Goal: Task Accomplishment & Management: Complete application form

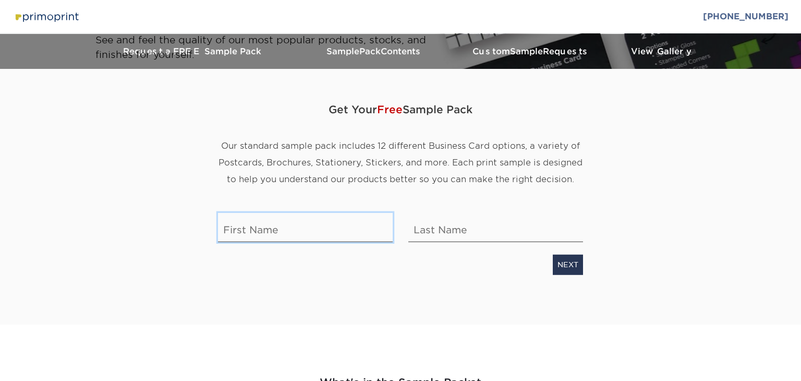
click at [304, 233] on input "text" at bounding box center [305, 227] width 175 height 29
type input "gage"
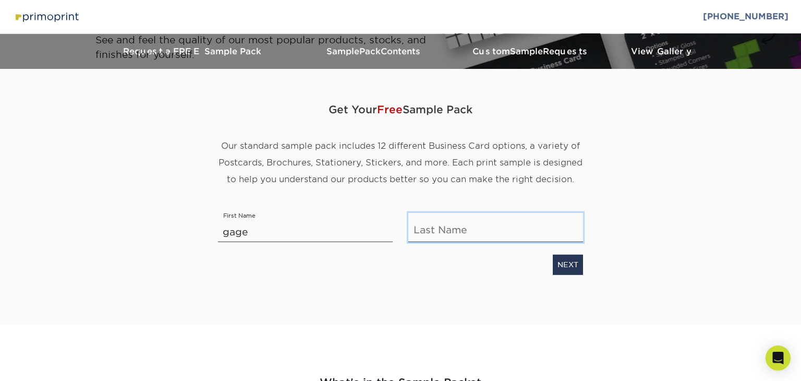
type input "powell"
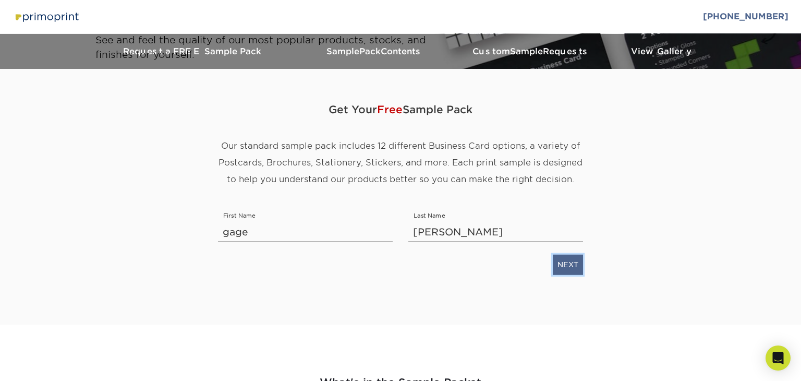
click at [561, 263] on link "NEXT" at bounding box center [568, 265] width 30 height 20
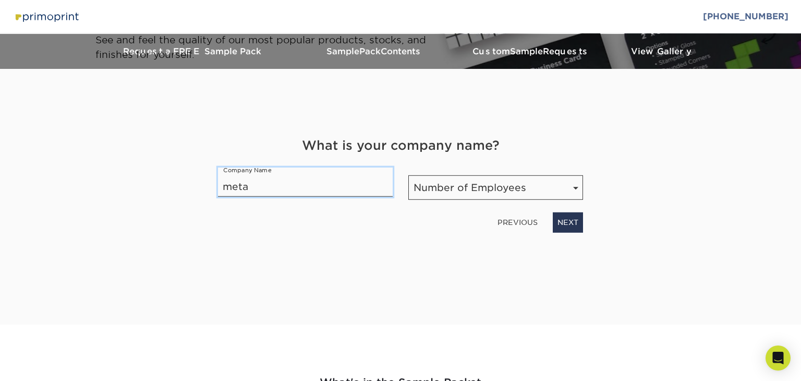
type input "metal"
click at [571, 226] on link "NEXT" at bounding box center [568, 222] width 30 height 20
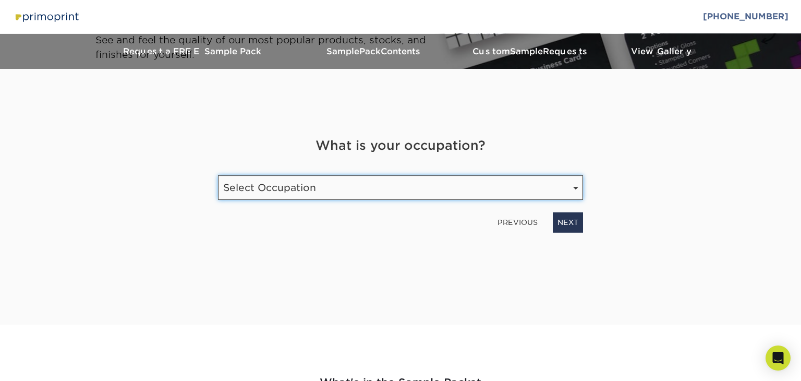
click at [338, 184] on select "Select Occupation Agency Automotive Blogger Cleaning Services Construction Educ…" at bounding box center [400, 187] width 365 height 25
select select "Franchise"
click at [218, 175] on select "Select Occupation Agency Automotive Blogger Cleaning Services Construction Educ…" at bounding box center [400, 187] width 365 height 25
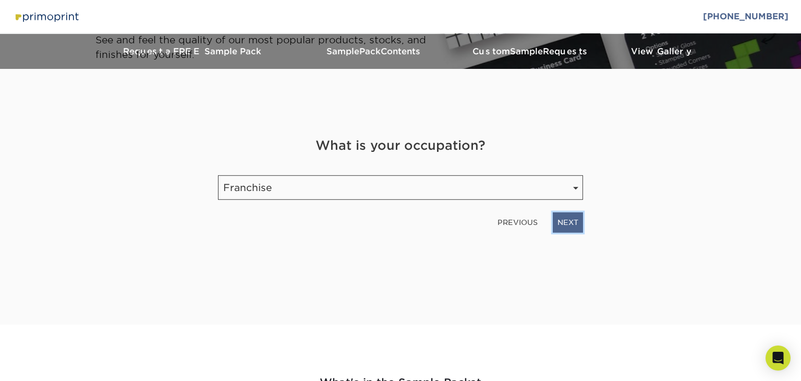
click at [572, 220] on link "NEXT" at bounding box center [568, 222] width 30 height 20
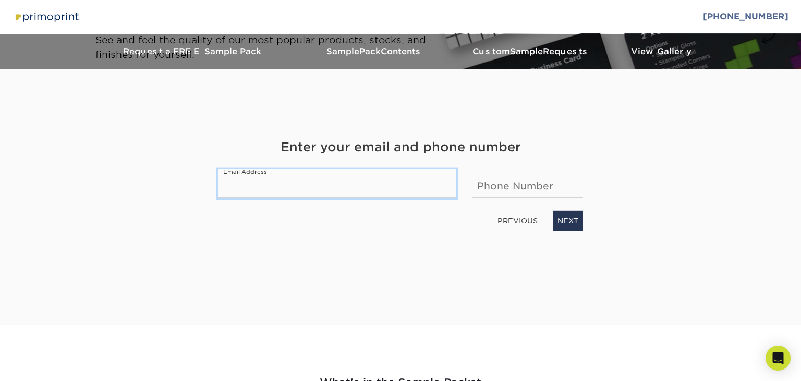
click at [297, 180] on input "email" at bounding box center [337, 183] width 238 height 29
type input "gagegp12@gmail.com"
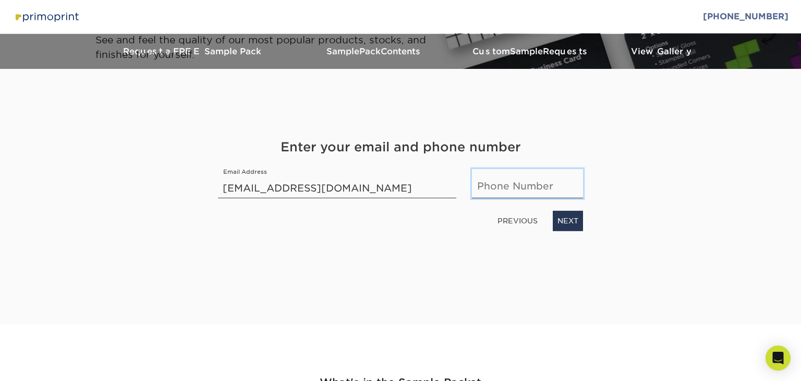
click at [536, 184] on input "text" at bounding box center [527, 183] width 111 height 29
type input "435475645"
click at [561, 219] on link "NEXT" at bounding box center [568, 221] width 30 height 20
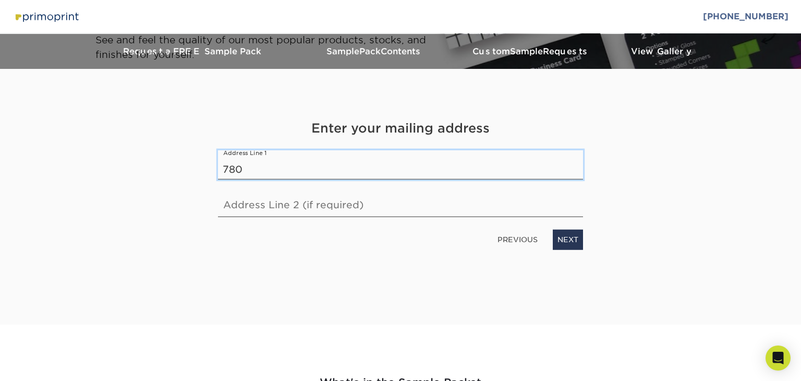
type input "7807 38th Ct e"
click at [567, 253] on div "Get Your Free Sample Pack Our standard sample pack includes 12 different Busine…" at bounding box center [400, 184] width 365 height 231
click at [568, 231] on link "NEXT" at bounding box center [568, 240] width 30 height 20
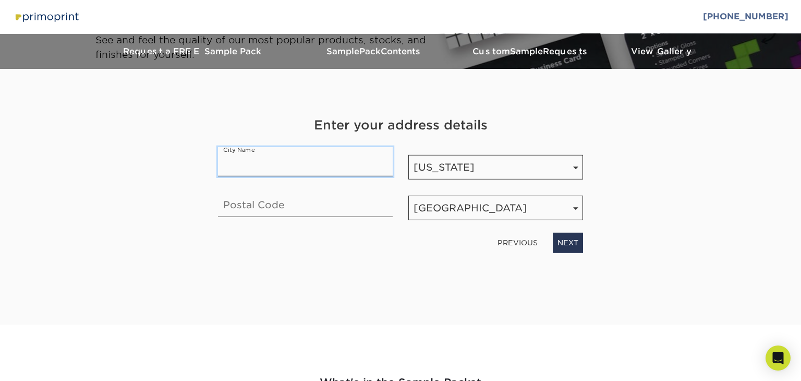
click at [288, 152] on input "text" at bounding box center [305, 161] width 175 height 29
type input "sarasota"
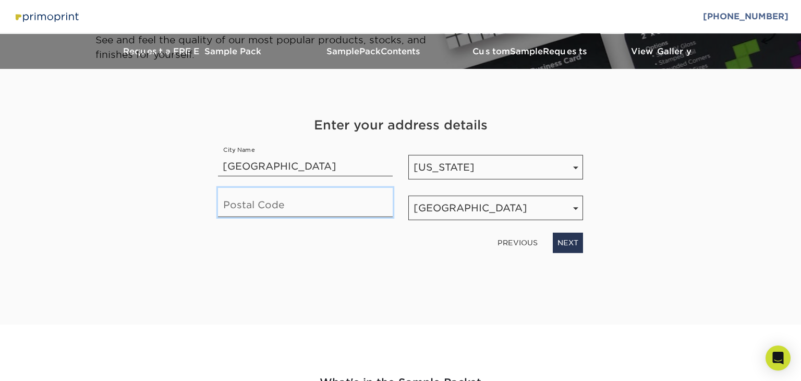
type input "34243"
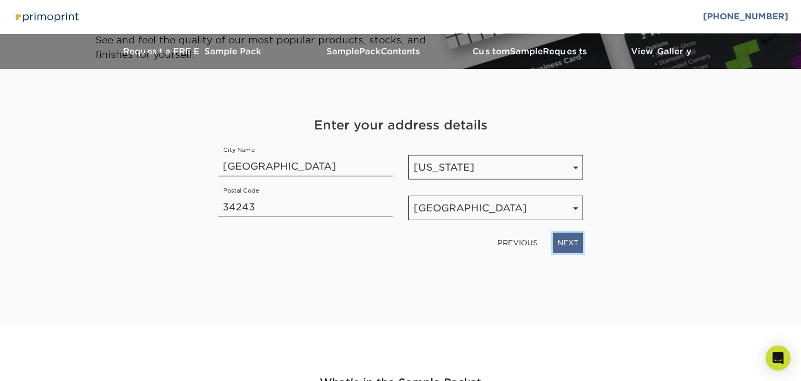
click at [569, 245] on link "NEXT" at bounding box center [568, 243] width 30 height 20
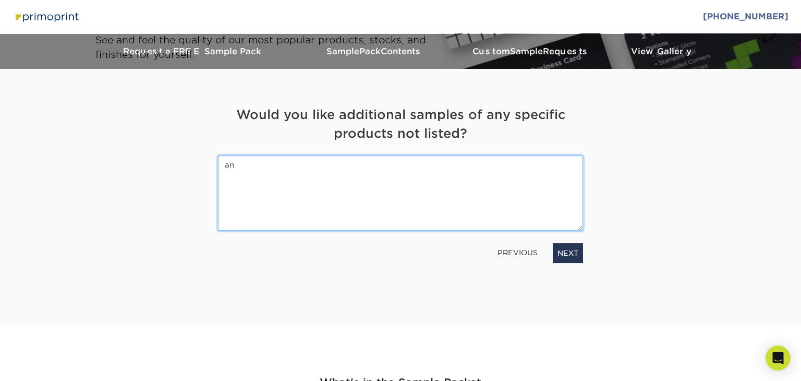
type textarea "any"
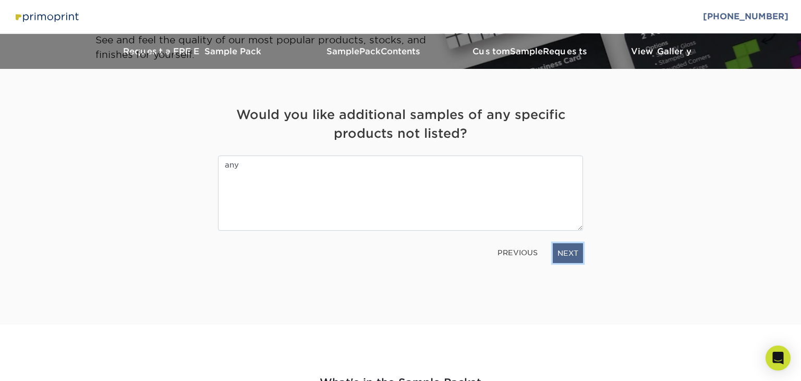
click at [566, 252] on link "NEXT" at bounding box center [568, 253] width 30 height 20
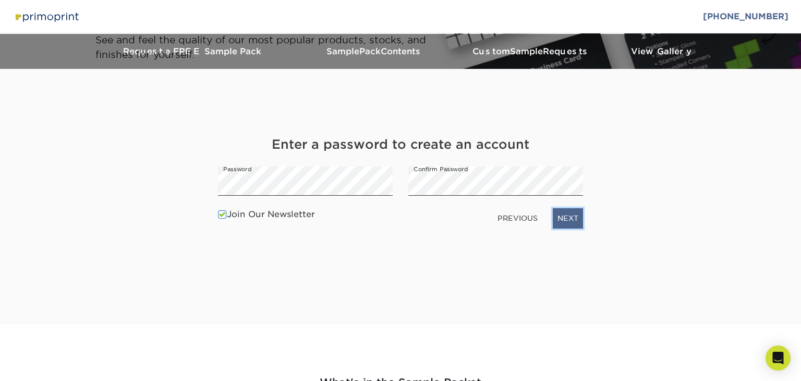
click at [572, 211] on link "NEXT" at bounding box center [568, 218] width 30 height 20
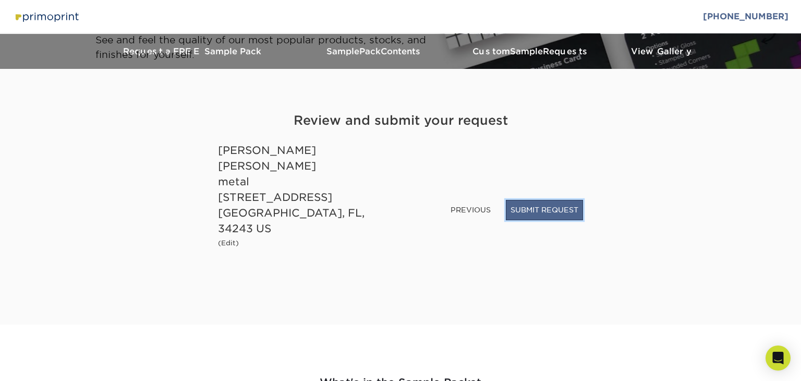
click at [545, 220] on button "SUBMIT REQUEST" at bounding box center [544, 210] width 77 height 20
